Goal: Task Accomplishment & Management: Use online tool/utility

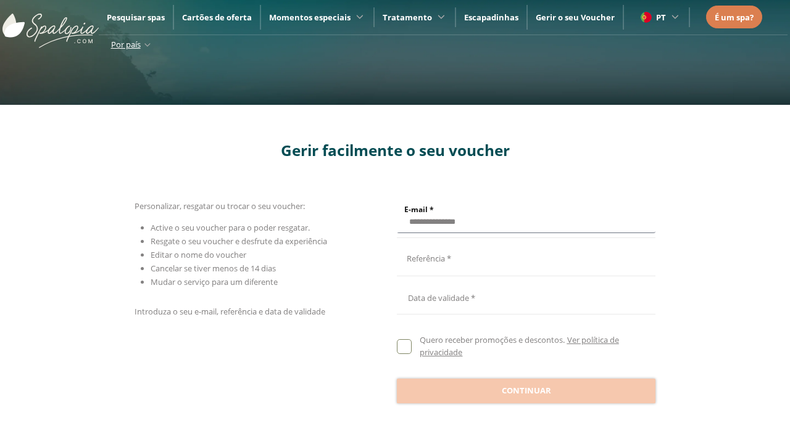
type input "**********"
click at [524, 257] on input "E-mail *" at bounding box center [524, 257] width 255 height 22
type input "**********"
click at [526, 295] on div at bounding box center [526, 295] width 259 height 30
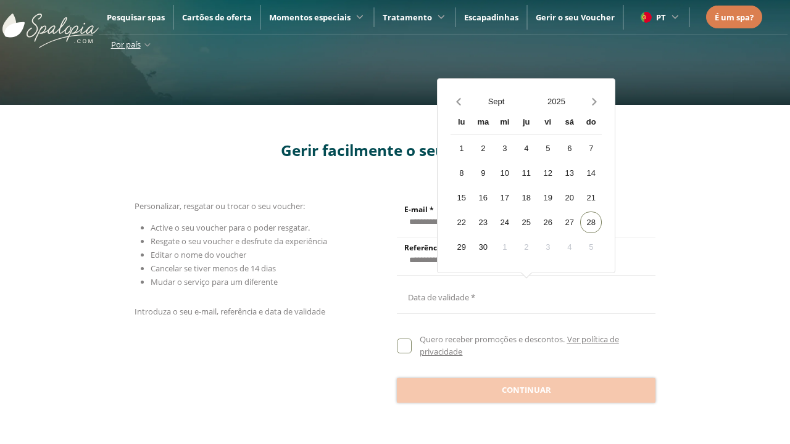
click at [496, 101] on button "Sept" at bounding box center [496, 102] width 60 height 22
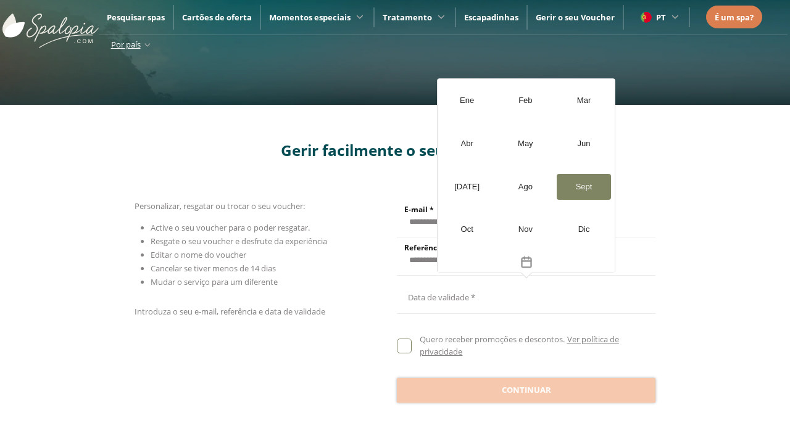
click at [467, 186] on div "[DATE]" at bounding box center [466, 187] width 55 height 26
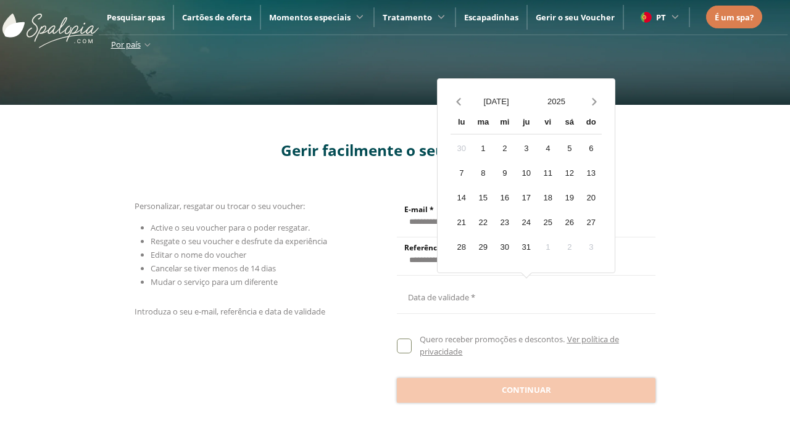
click at [556, 101] on button "2025" at bounding box center [556, 102] width 60 height 22
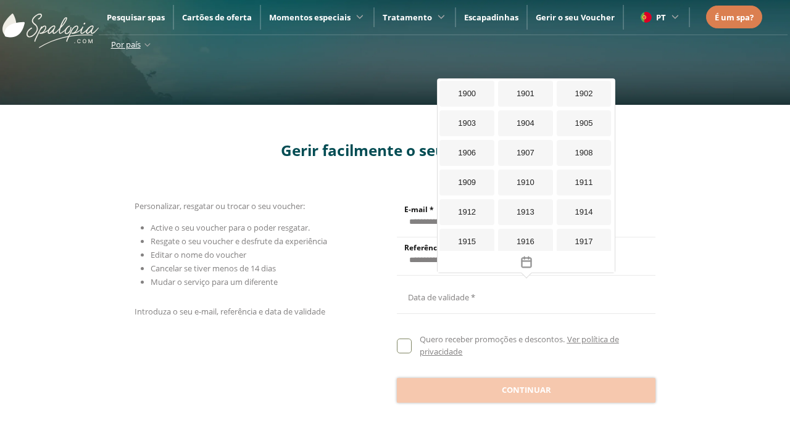
scroll to position [1173, 0]
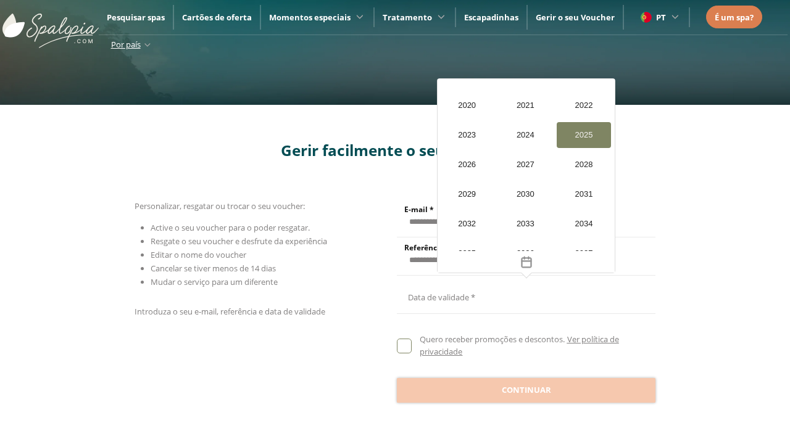
click at [467, 165] on div "2026" at bounding box center [466, 165] width 55 height 26
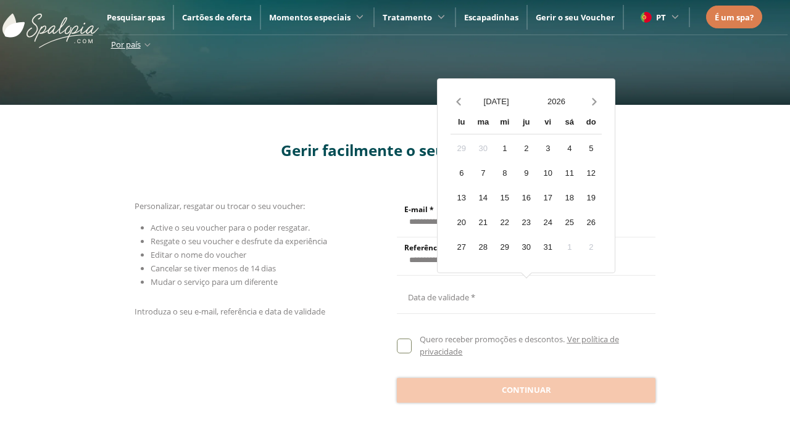
click at [461, 222] on div "20" at bounding box center [462, 223] width 22 height 22
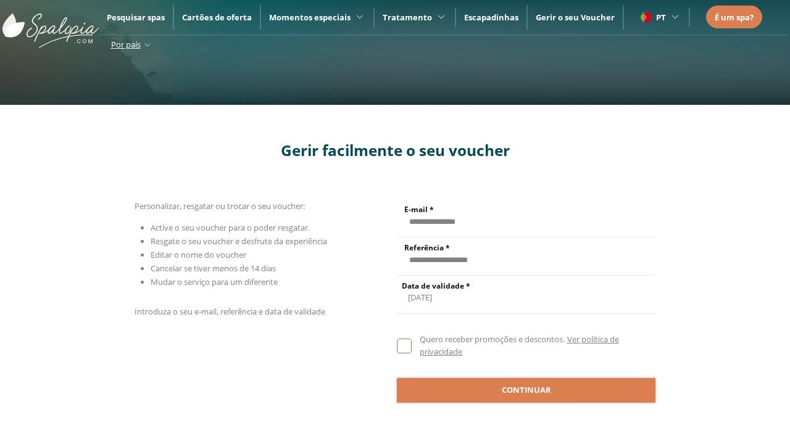
scroll to position [1, 0]
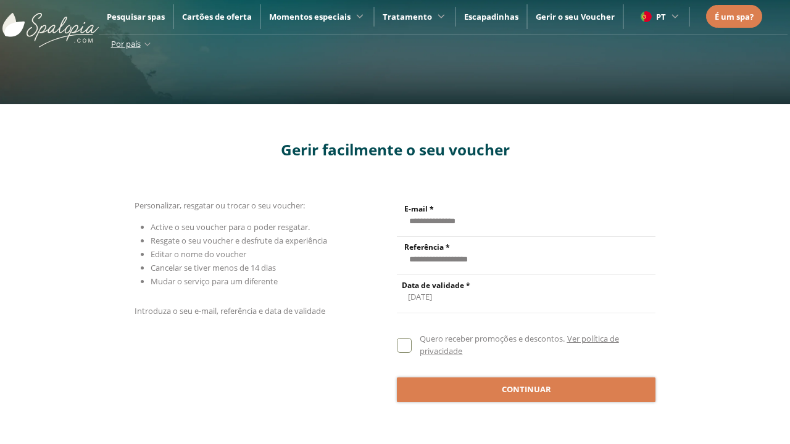
click at [526, 389] on span "Continuar" at bounding box center [526, 390] width 49 height 12
